Goal: Task Accomplishment & Management: Manage account settings

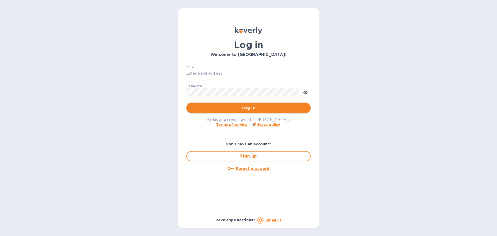
type input "syim@ulogusa.com"
click at [253, 107] on span "Log in" at bounding box center [249, 108] width 116 height 6
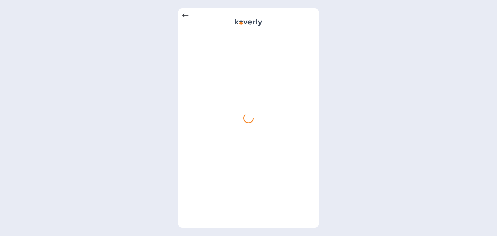
click at [186, 14] on icon at bounding box center [185, 15] width 6 height 6
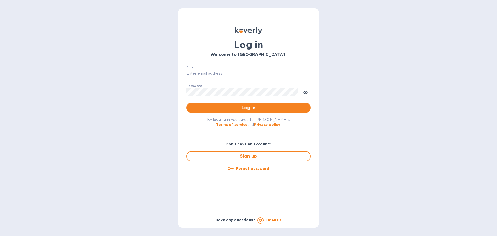
type input "syim@ulogusa.com"
click at [216, 109] on span "Log in" at bounding box center [249, 108] width 116 height 6
